Goal: Task Accomplishment & Management: Manage account settings

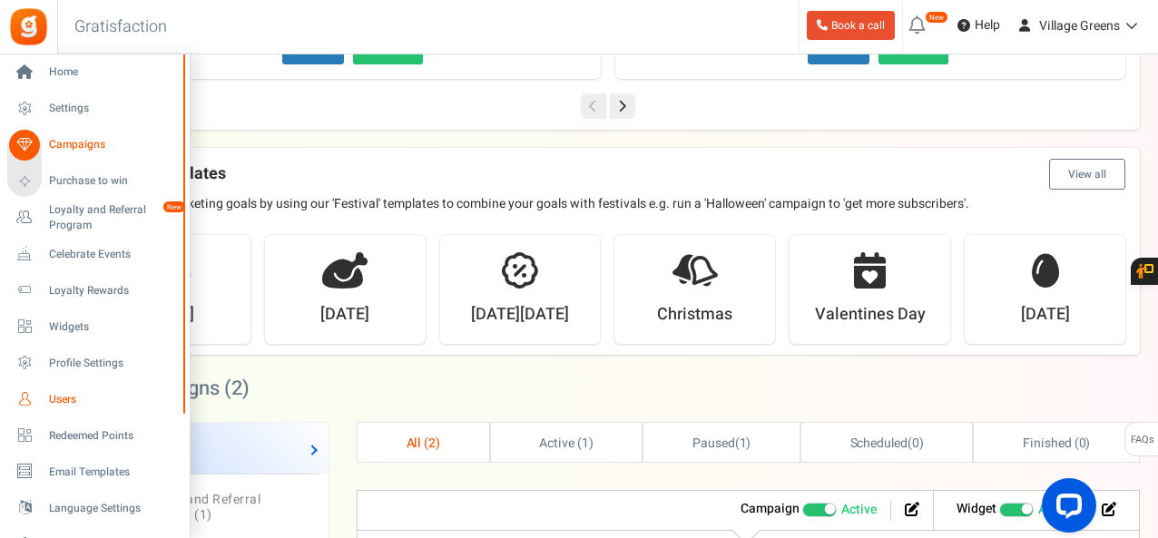
click at [82, 399] on span "Users" at bounding box center [112, 399] width 127 height 15
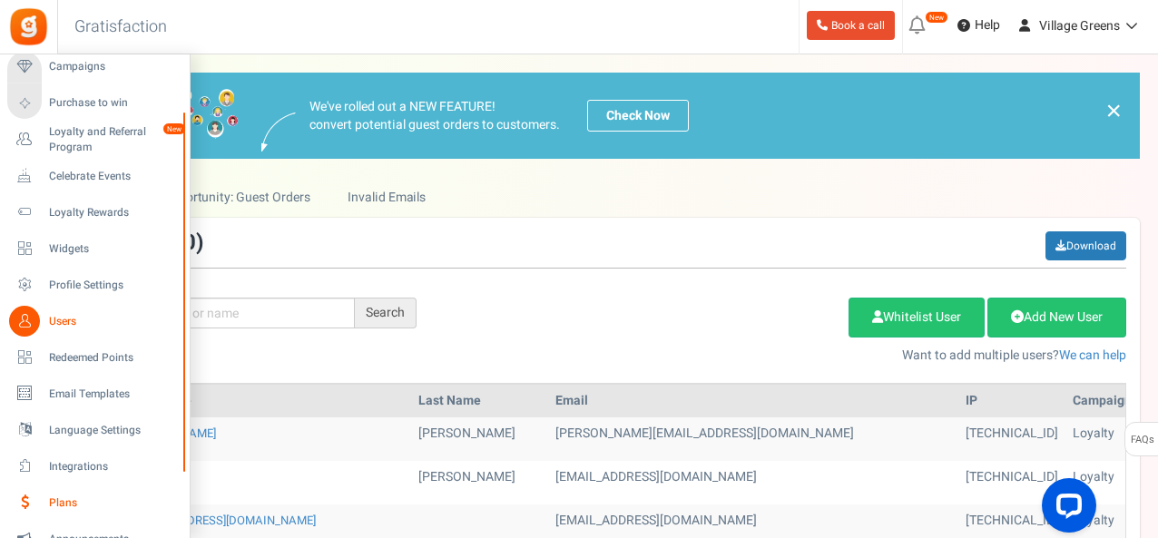
click at [71, 500] on span "Plans" at bounding box center [112, 502] width 127 height 15
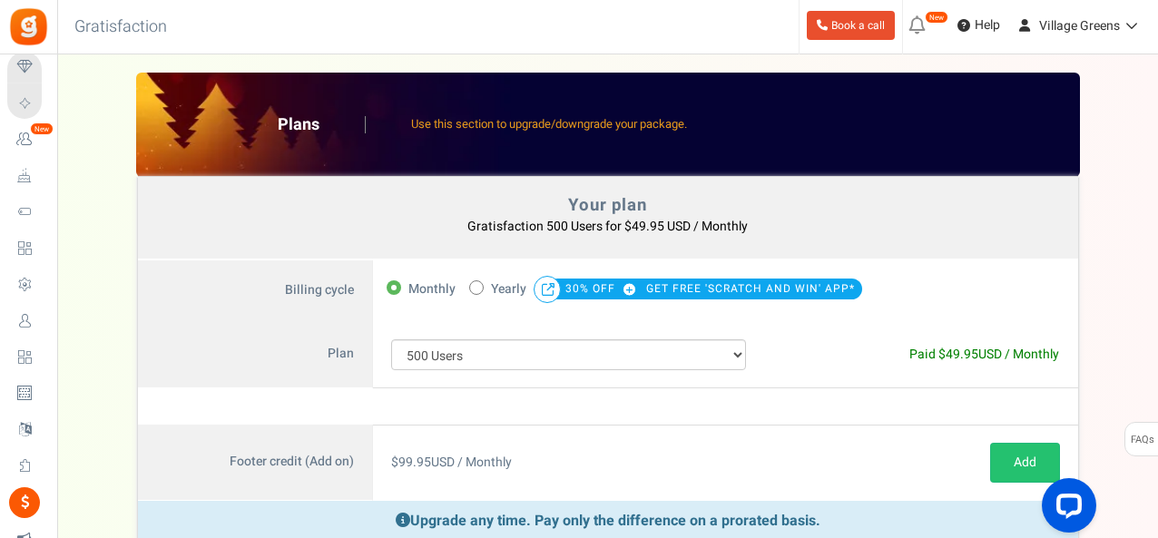
scroll to position [171, 0]
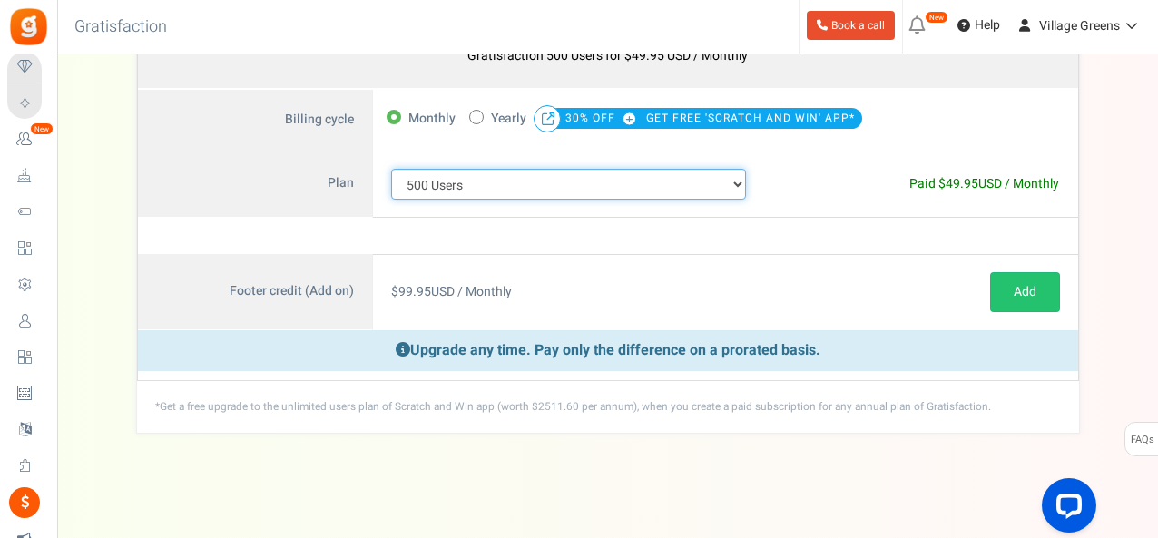
click at [730, 188] on select "100 Users 200 Users 500 Users 1000 Users 2000 Users 3000 Users 4000 Users 5000 …" at bounding box center [569, 184] width 356 height 31
select select "710"
click at [391, 169] on select "100 Users 200 Users 500 Users 1000 Users 2000 Users 3000 Users 4000 Users 5000 …" at bounding box center [569, 184] width 356 height 31
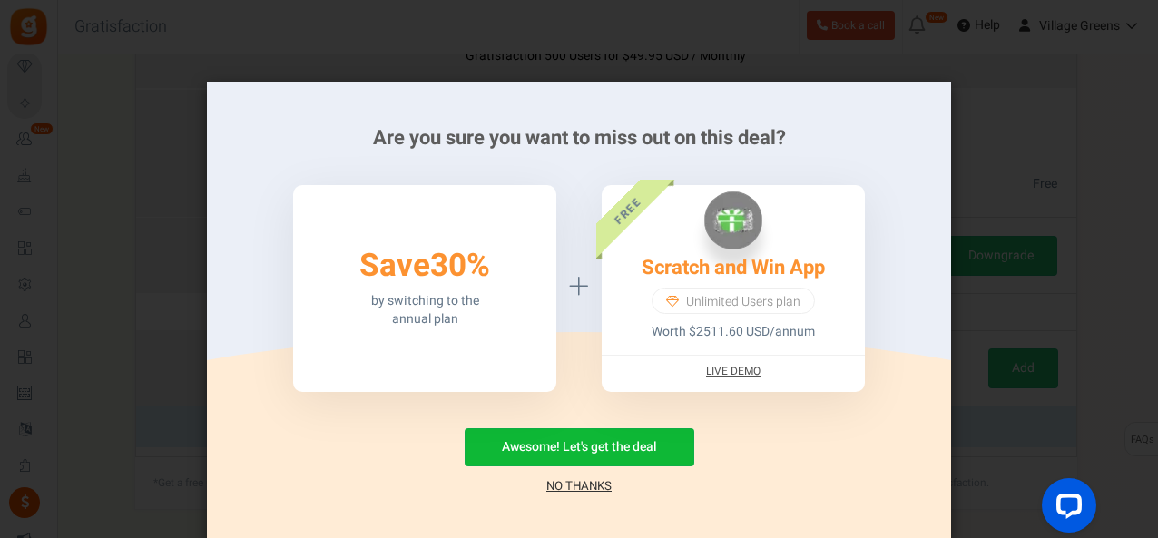
click at [582, 488] on link "No Thanks" at bounding box center [578, 486] width 65 height 18
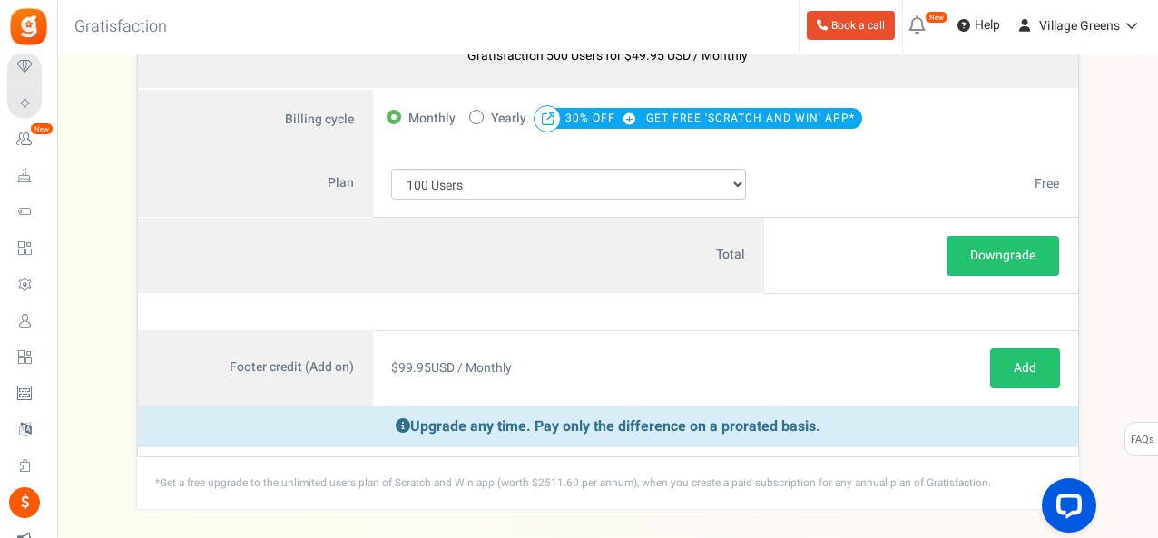
click at [833, 240] on div "Downgrade or Upgrade and Renewal or Downgrade and Renewal" at bounding box center [920, 256] width 277 height 40
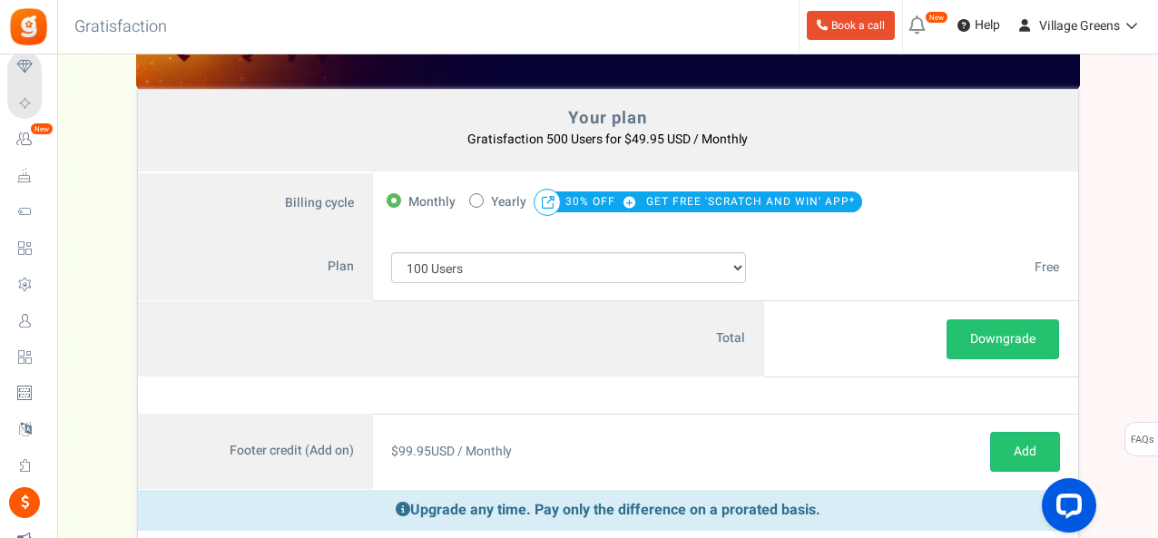
scroll to position [0, 0]
